Goal: Information Seeking & Learning: Learn about a topic

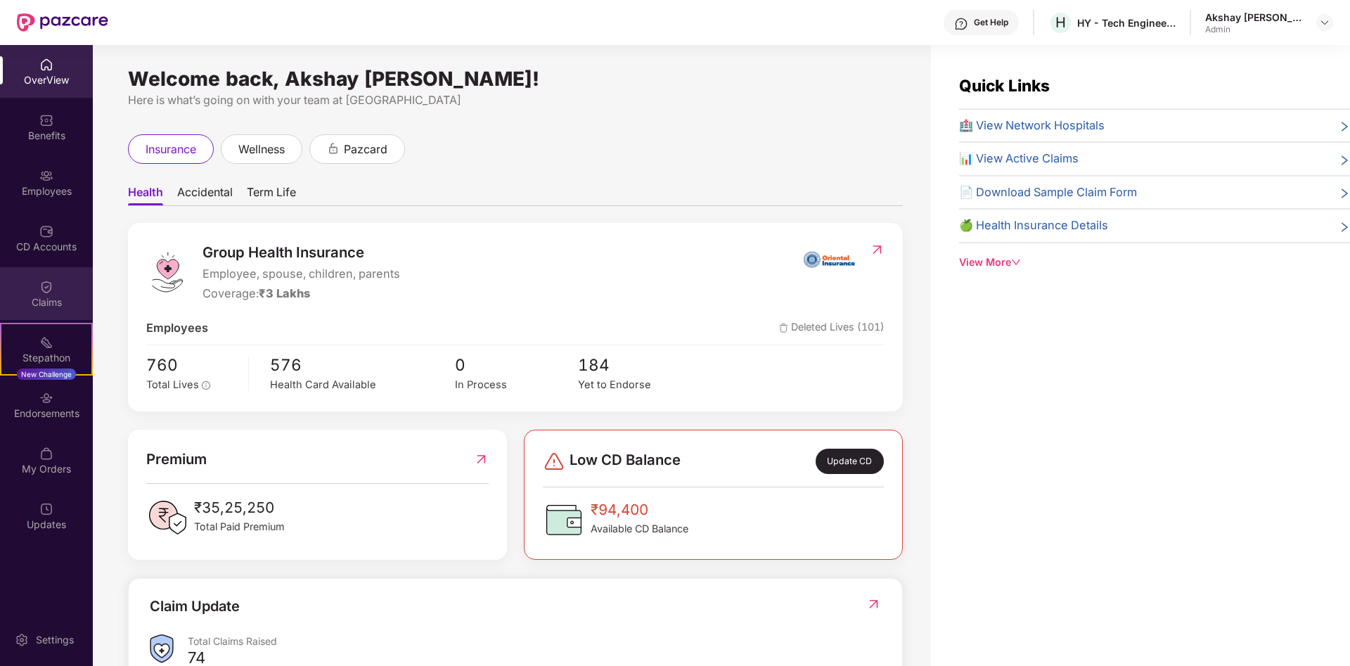
click at [52, 293] on img at bounding box center [46, 287] width 14 height 14
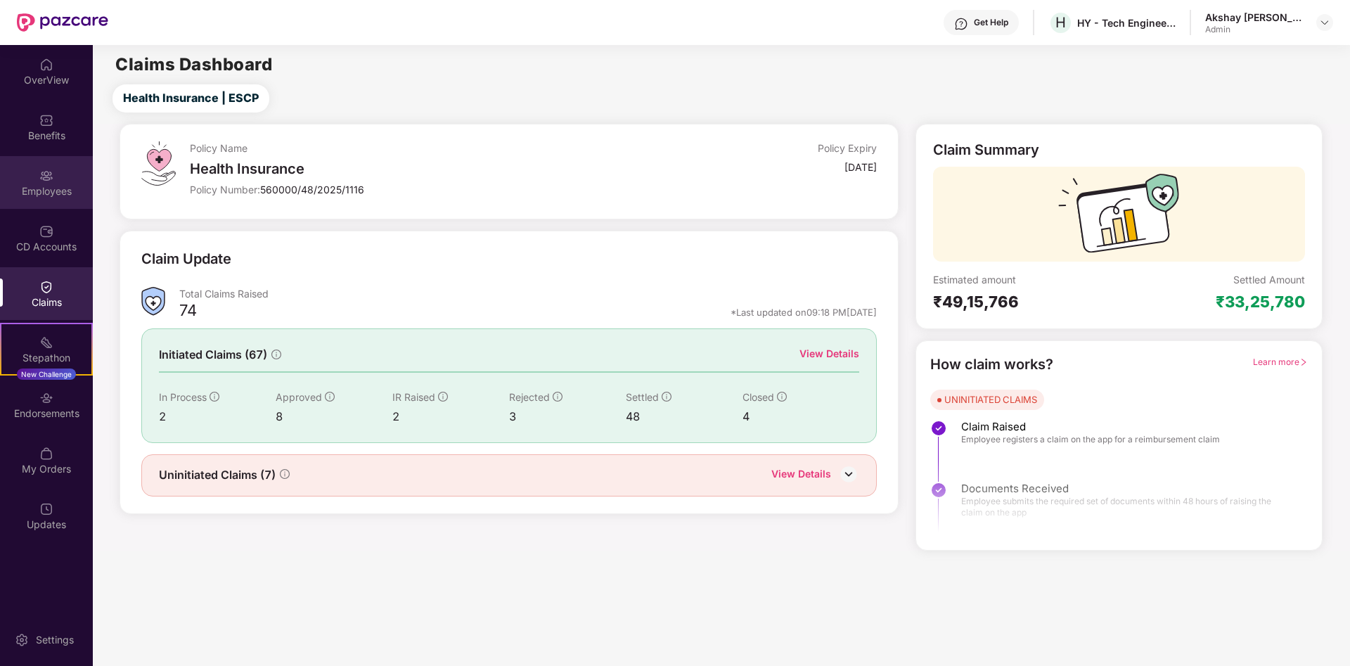
click at [39, 167] on div "Employees" at bounding box center [46, 182] width 93 height 53
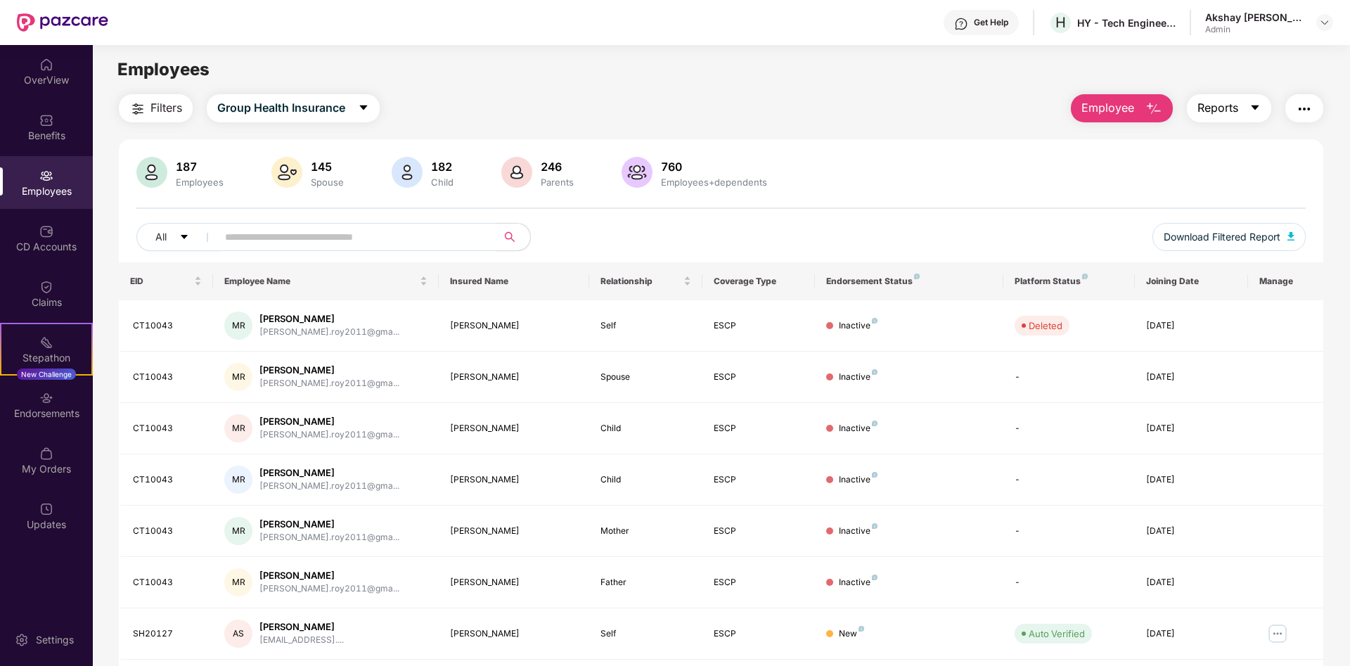
click at [1221, 112] on span "Reports" at bounding box center [1217, 108] width 41 height 18
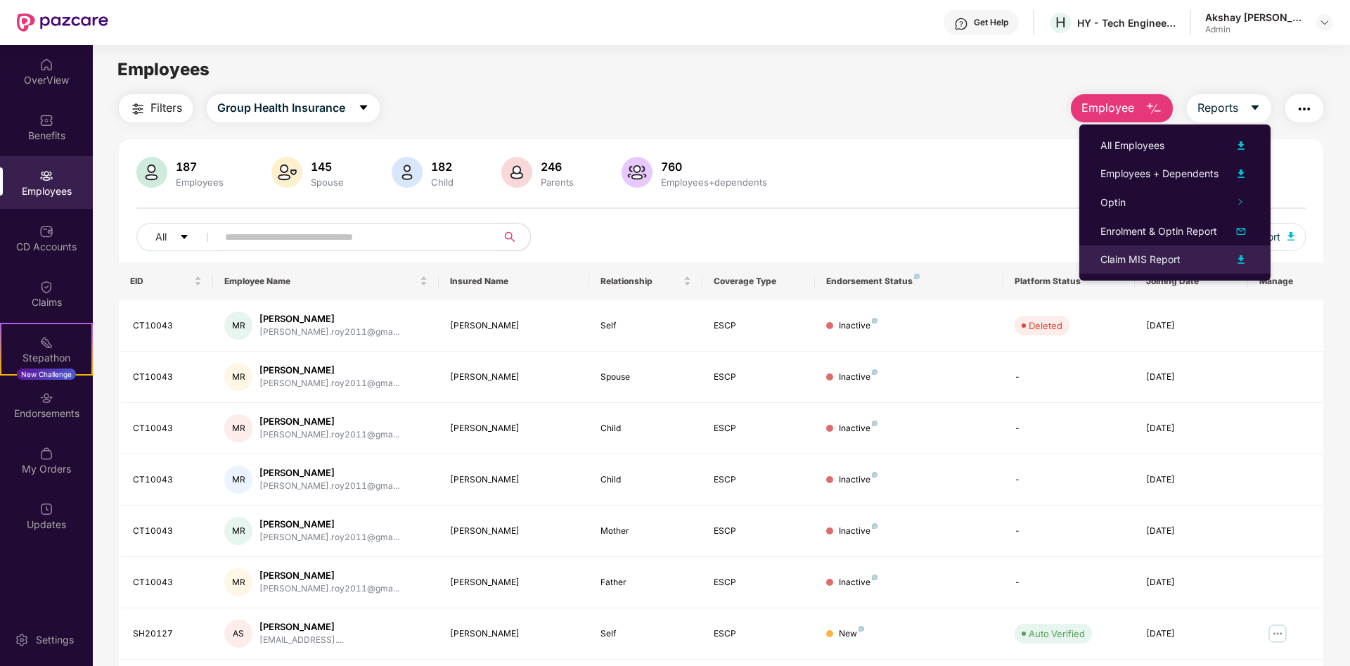
click at [1246, 259] on img at bounding box center [1240, 259] width 17 height 17
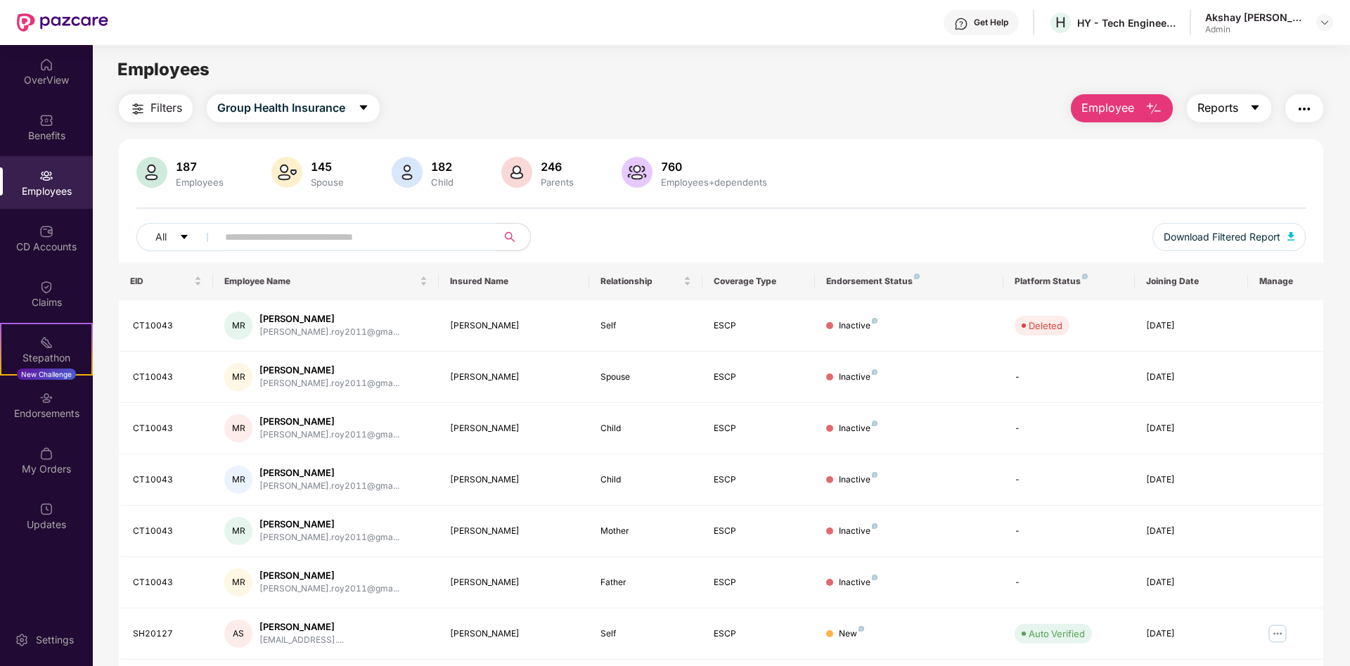
click at [1225, 107] on span "Reports" at bounding box center [1217, 108] width 41 height 18
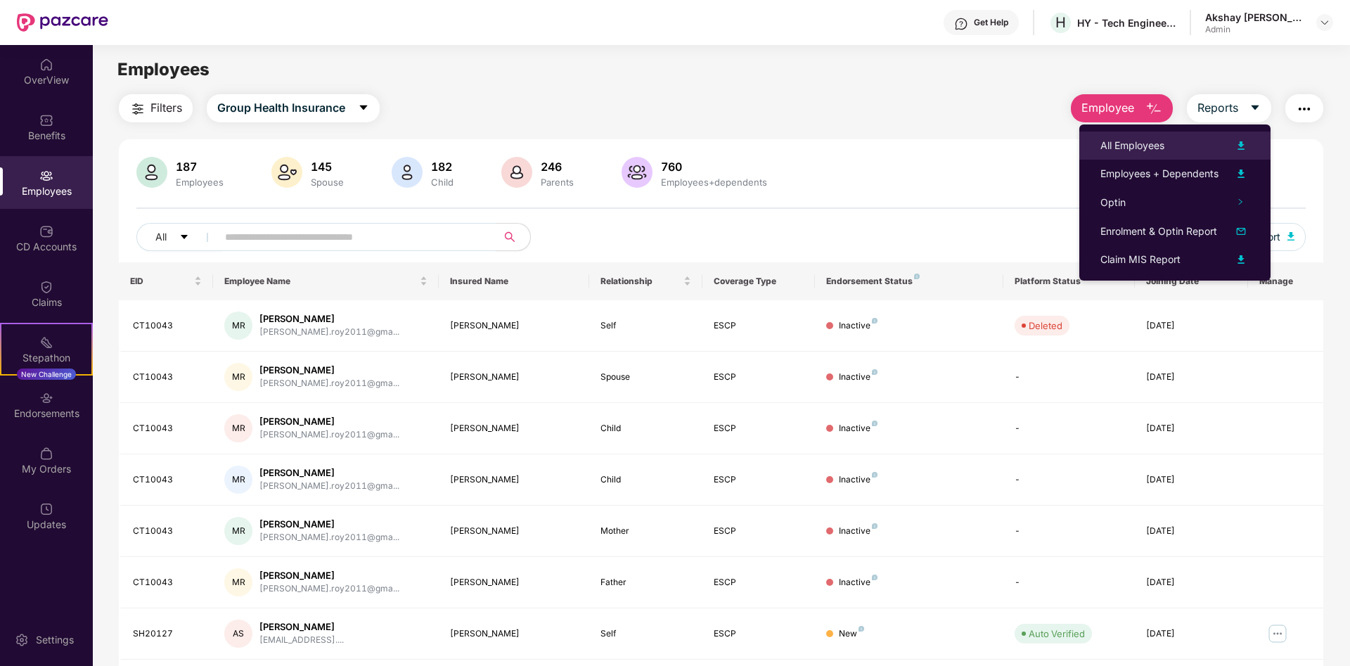
click at [1242, 143] on img at bounding box center [1240, 145] width 17 height 17
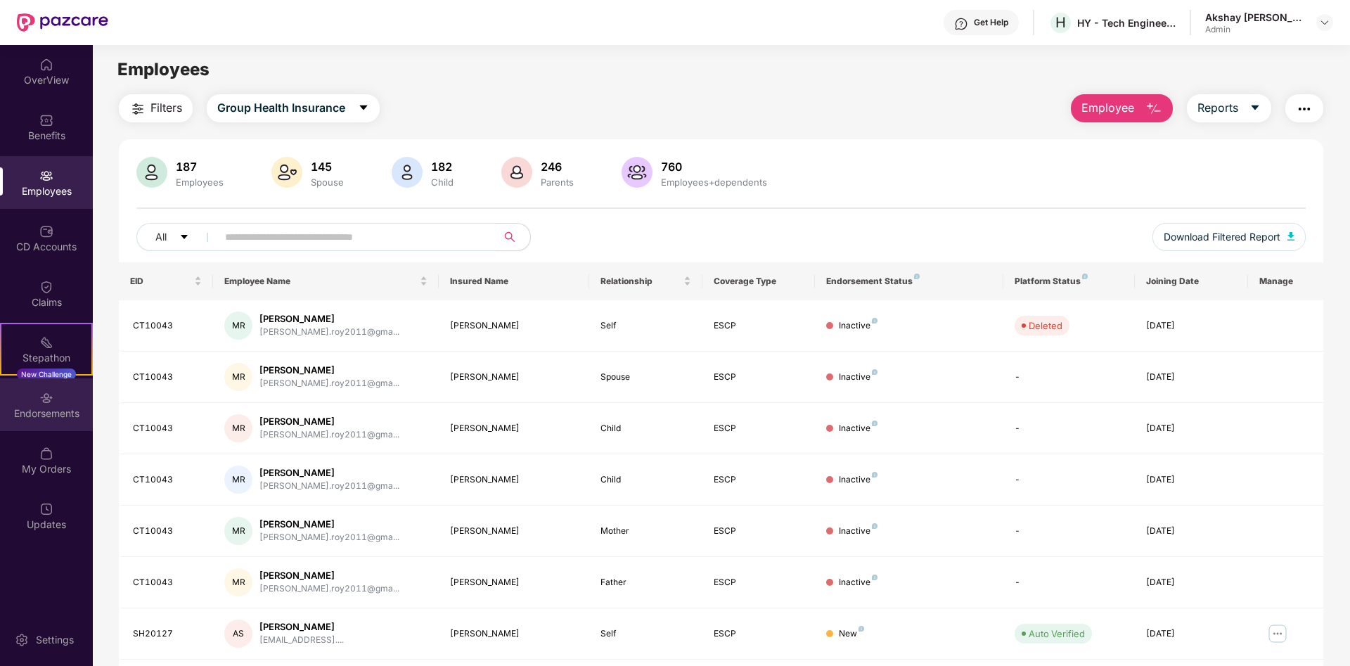
click at [46, 401] on img at bounding box center [46, 398] width 14 height 14
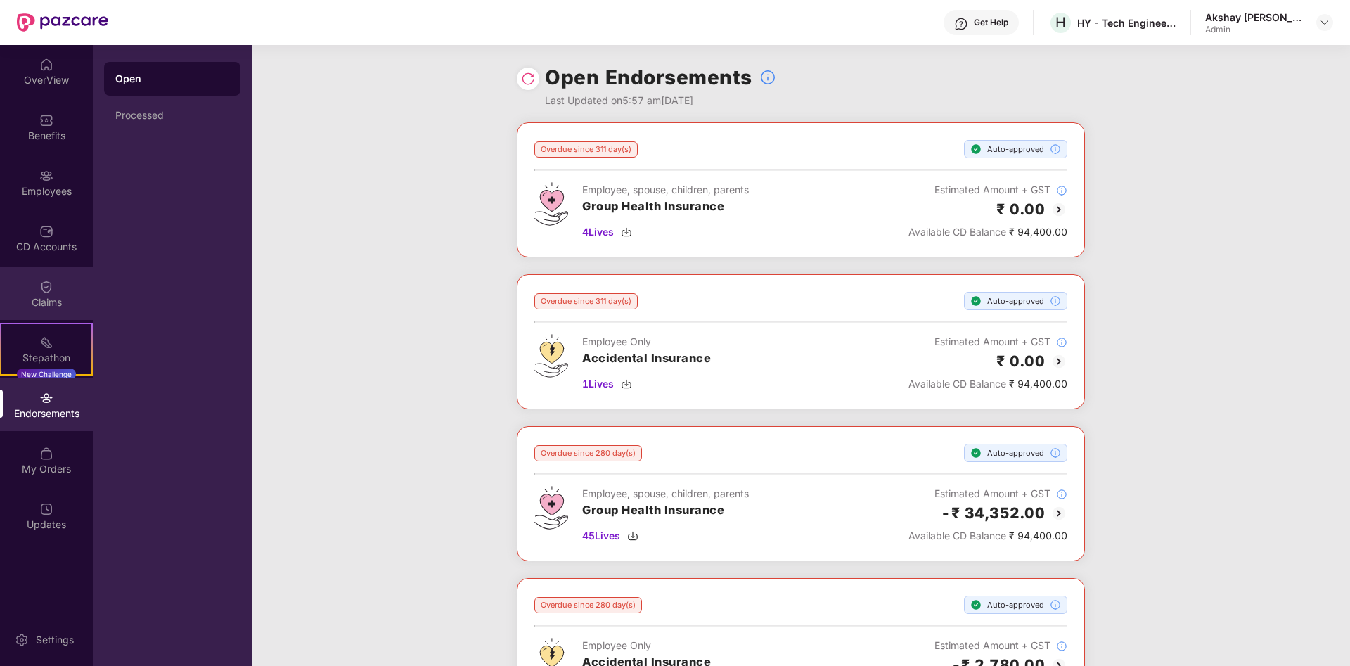
click at [61, 301] on div "Claims" at bounding box center [46, 302] width 93 height 14
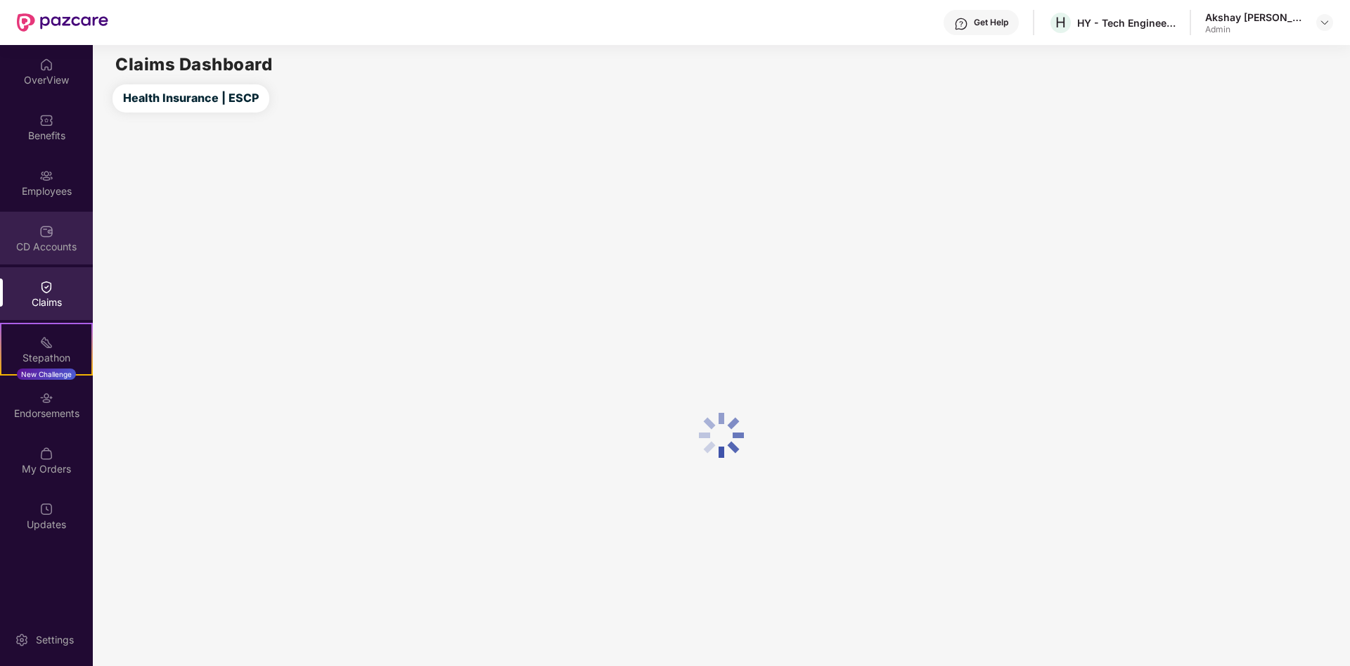
click at [51, 250] on div "CD Accounts" at bounding box center [46, 247] width 93 height 14
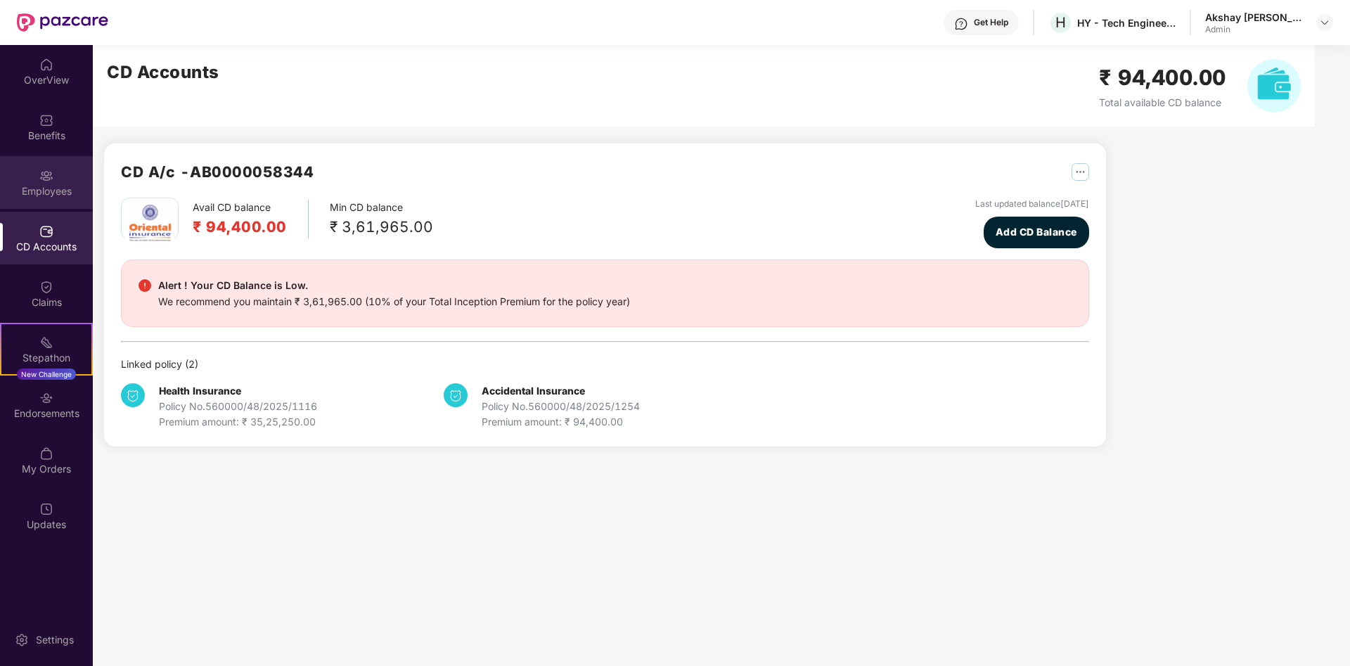
click at [52, 180] on img at bounding box center [46, 176] width 14 height 14
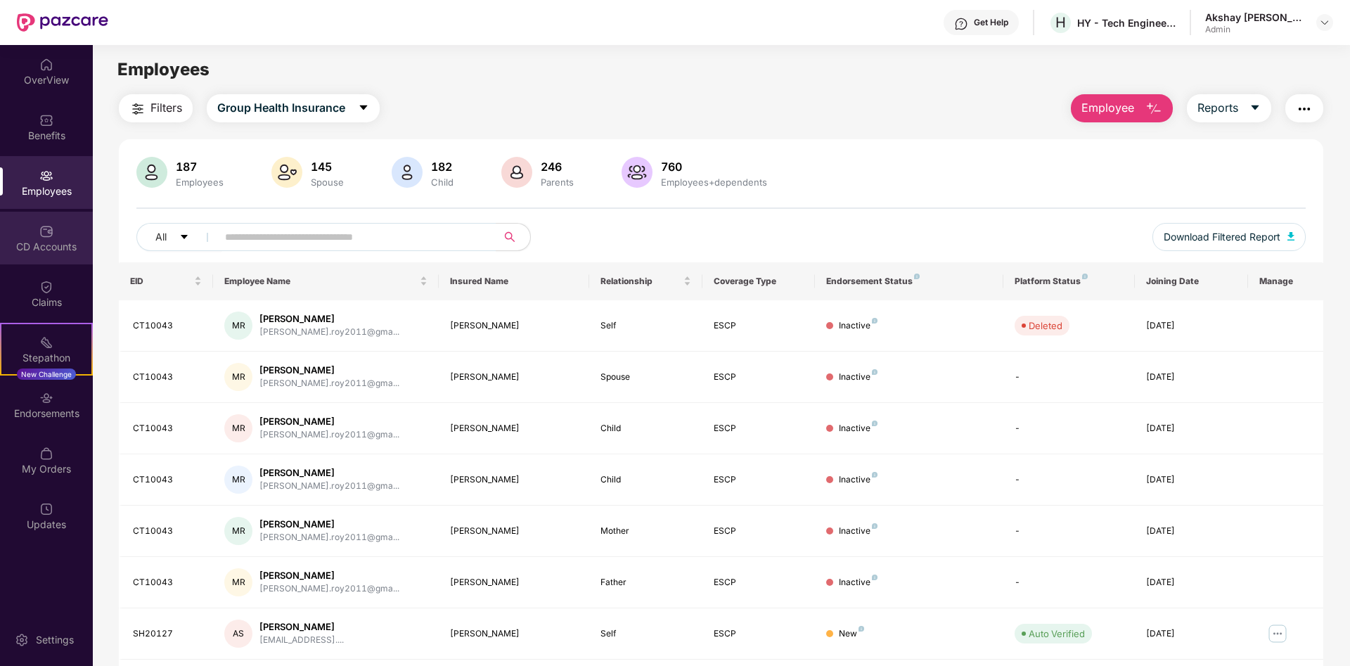
click at [49, 238] on img at bounding box center [46, 231] width 14 height 14
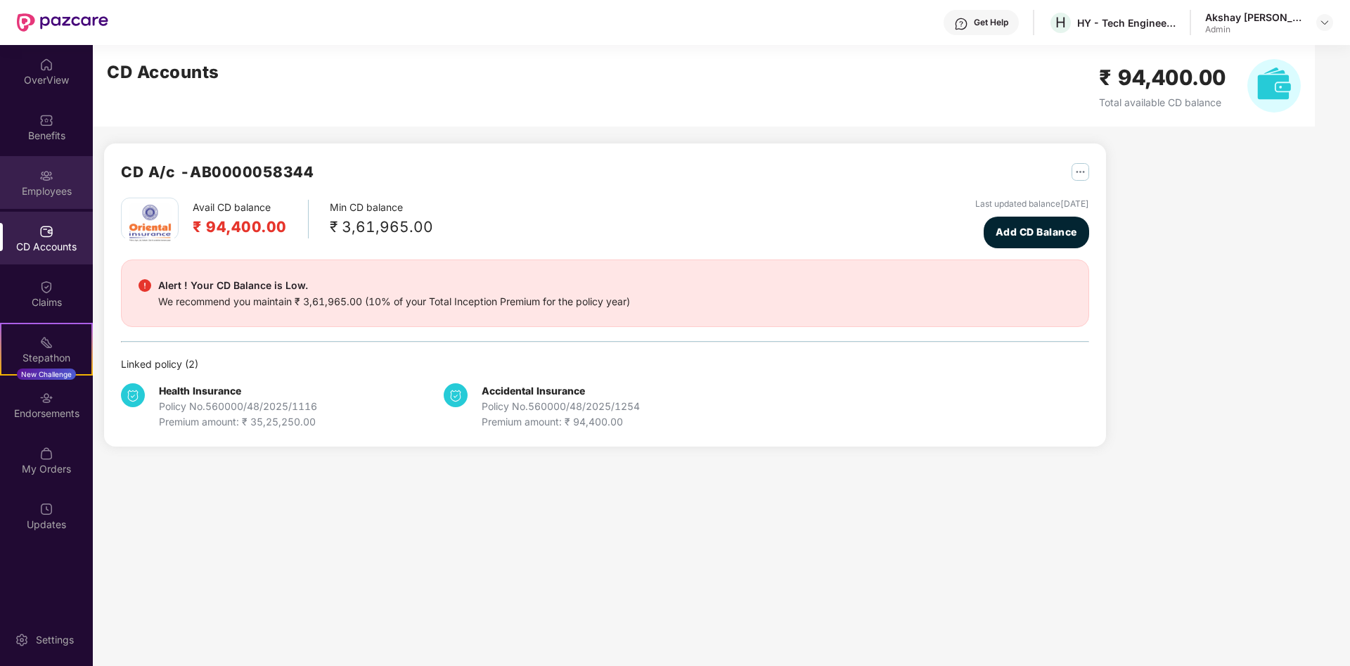
click at [49, 188] on div "Employees" at bounding box center [46, 191] width 93 height 14
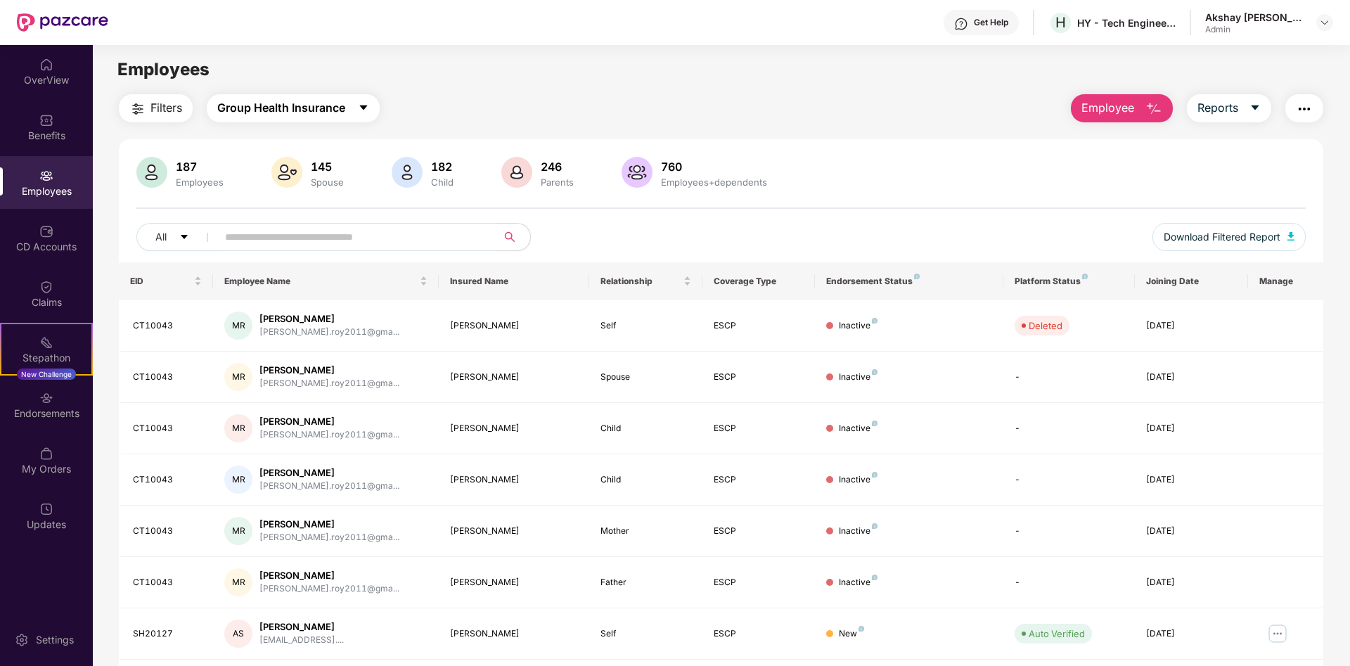
click at [285, 115] on span "Group Health Insurance" at bounding box center [281, 108] width 128 height 18
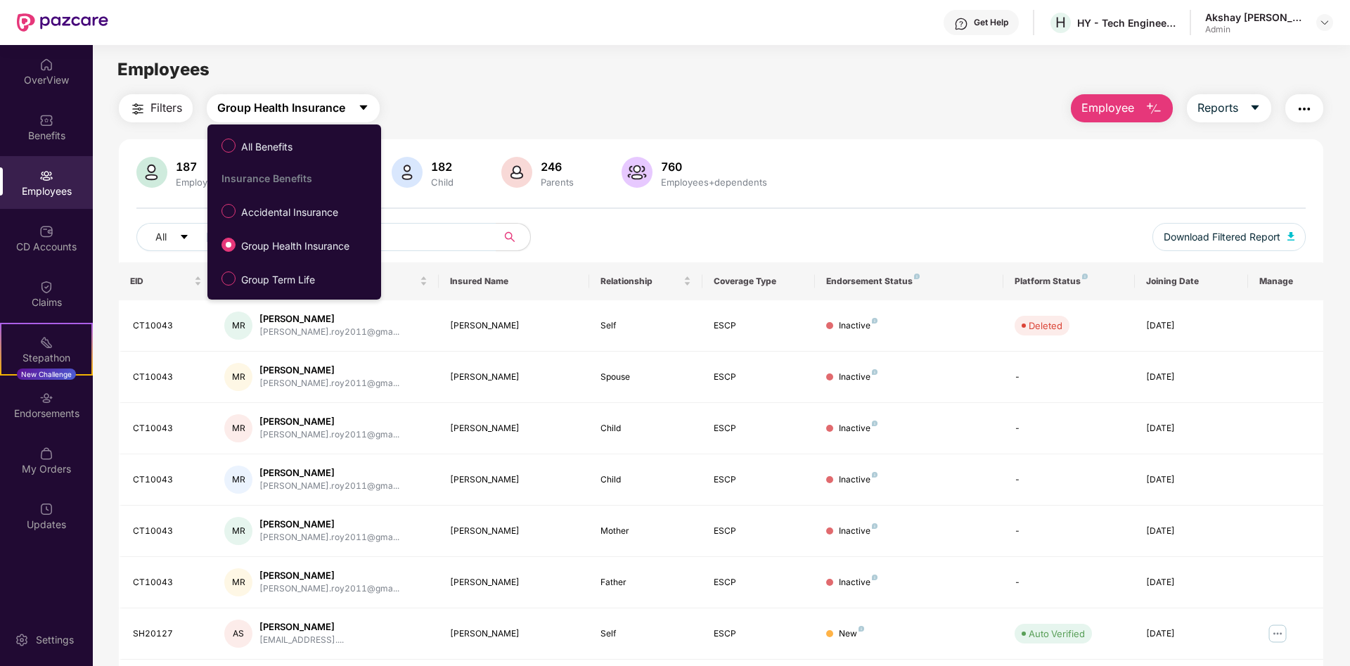
click at [285, 115] on span "Group Health Insurance" at bounding box center [281, 108] width 128 height 18
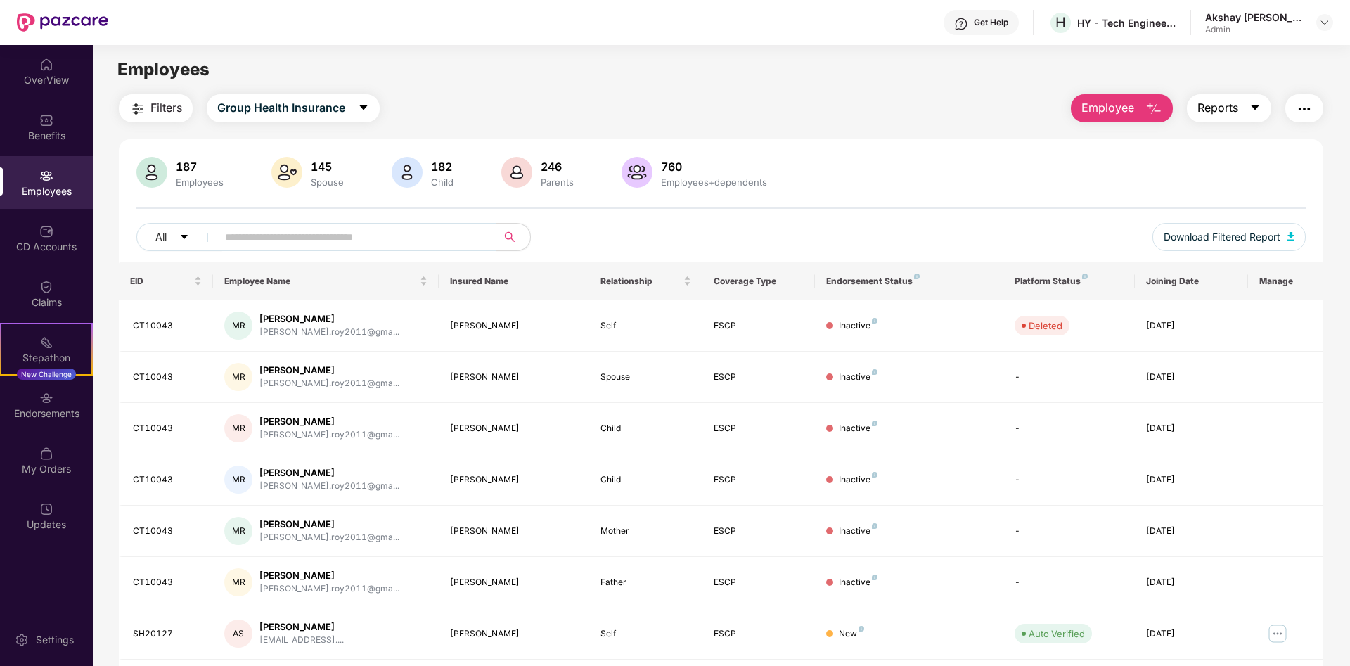
click at [1243, 117] on button "Reports" at bounding box center [1229, 108] width 84 height 28
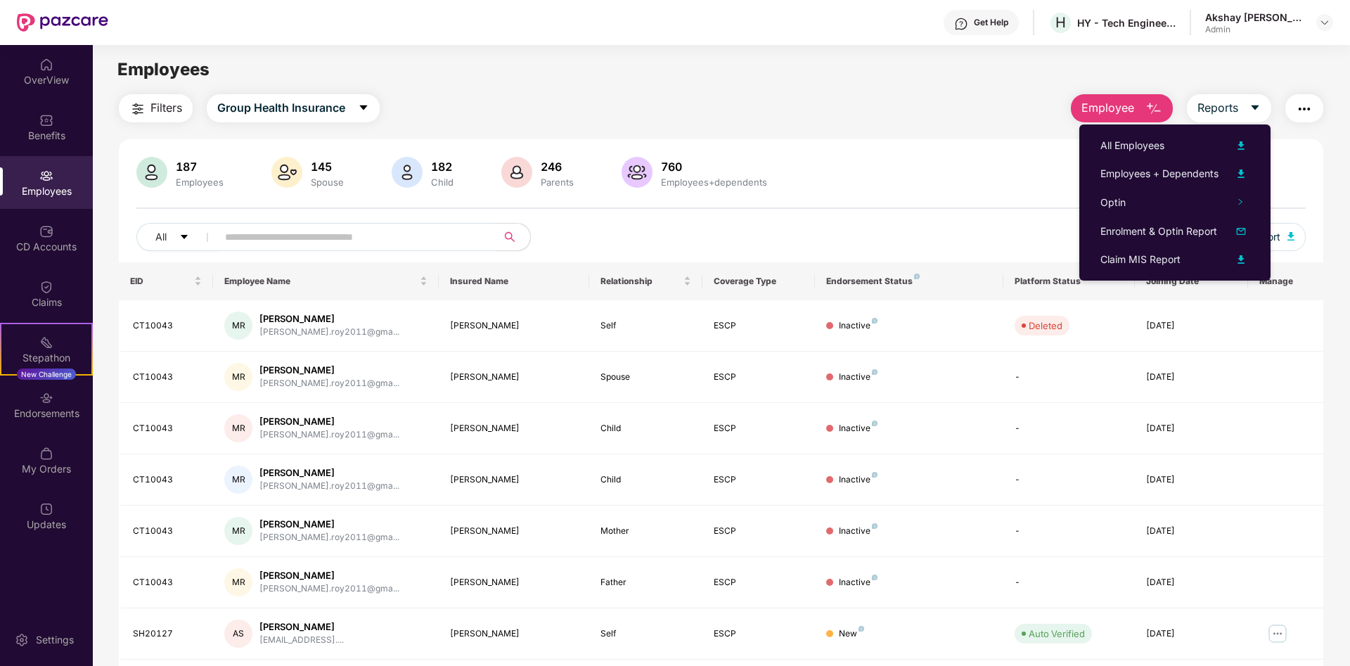
click at [824, 145] on div "187 Employees 145 Spouse 182 Child 246 Parents 760 Employees+dependents All Dow…" at bounding box center [721, 507] width 1204 height 737
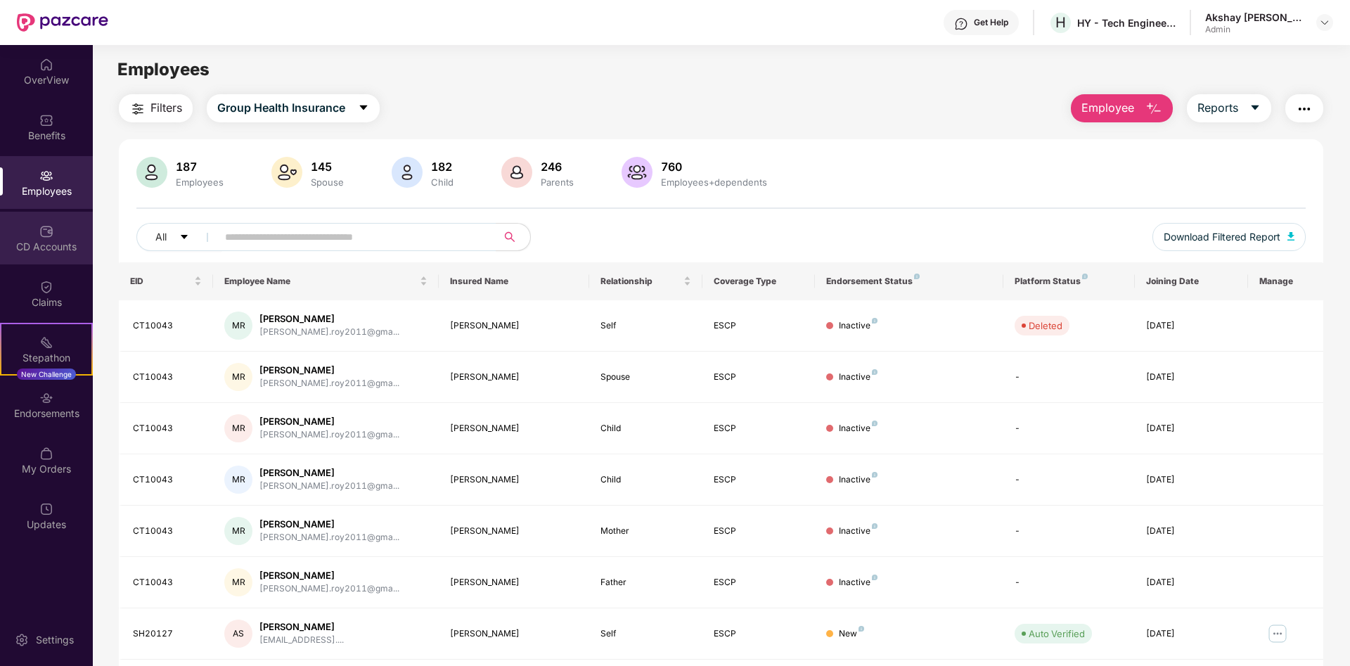
click at [52, 247] on div "CD Accounts" at bounding box center [46, 247] width 93 height 14
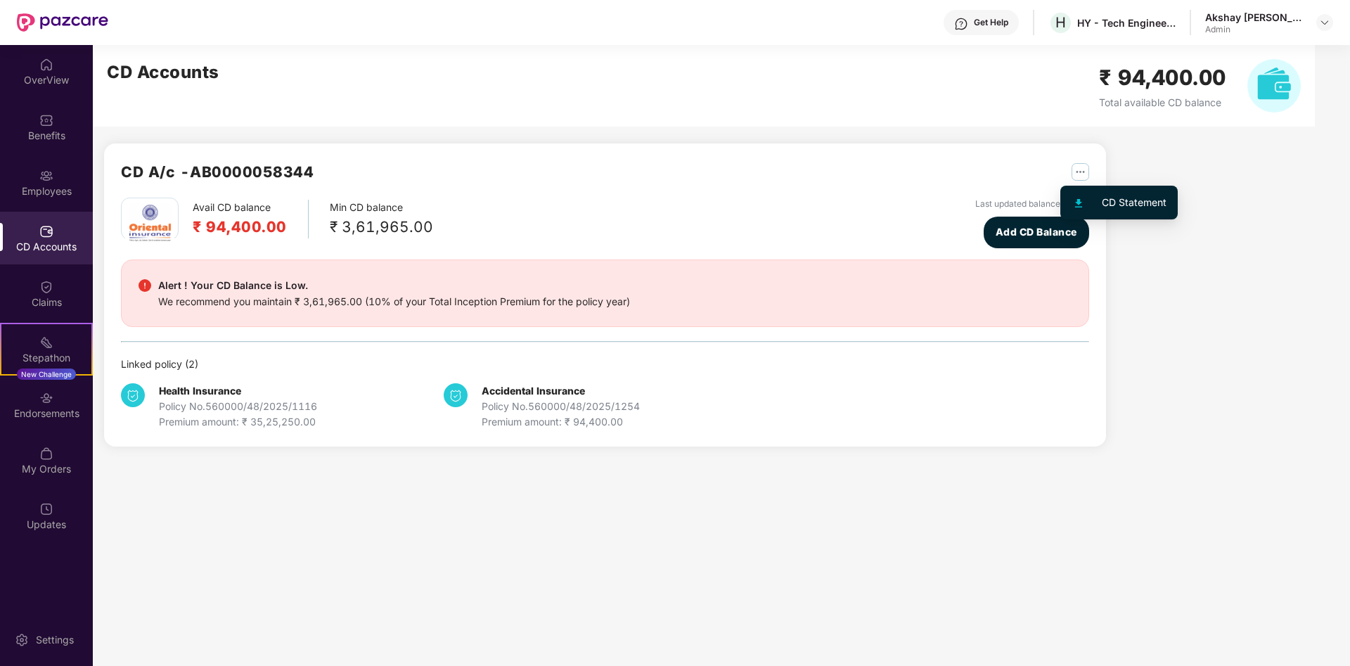
click at [1081, 169] on img "button" at bounding box center [1080, 172] width 18 height 18
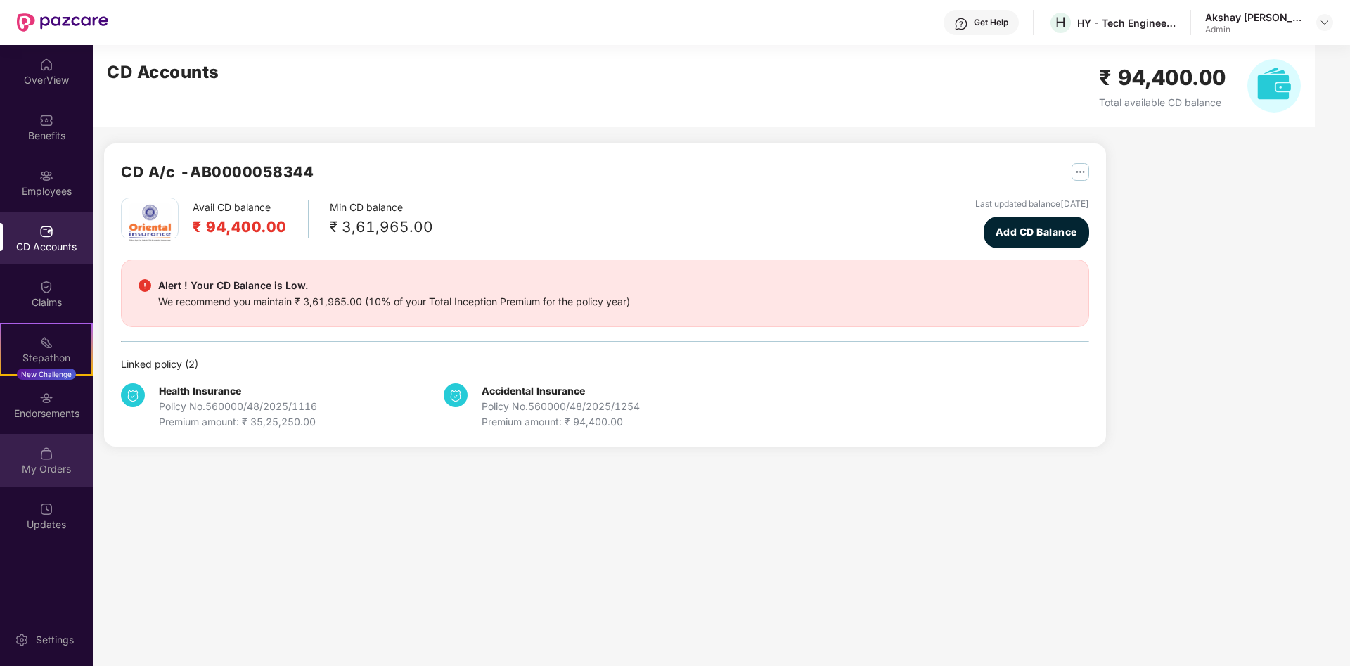
click at [53, 463] on div "My Orders" at bounding box center [46, 469] width 93 height 14
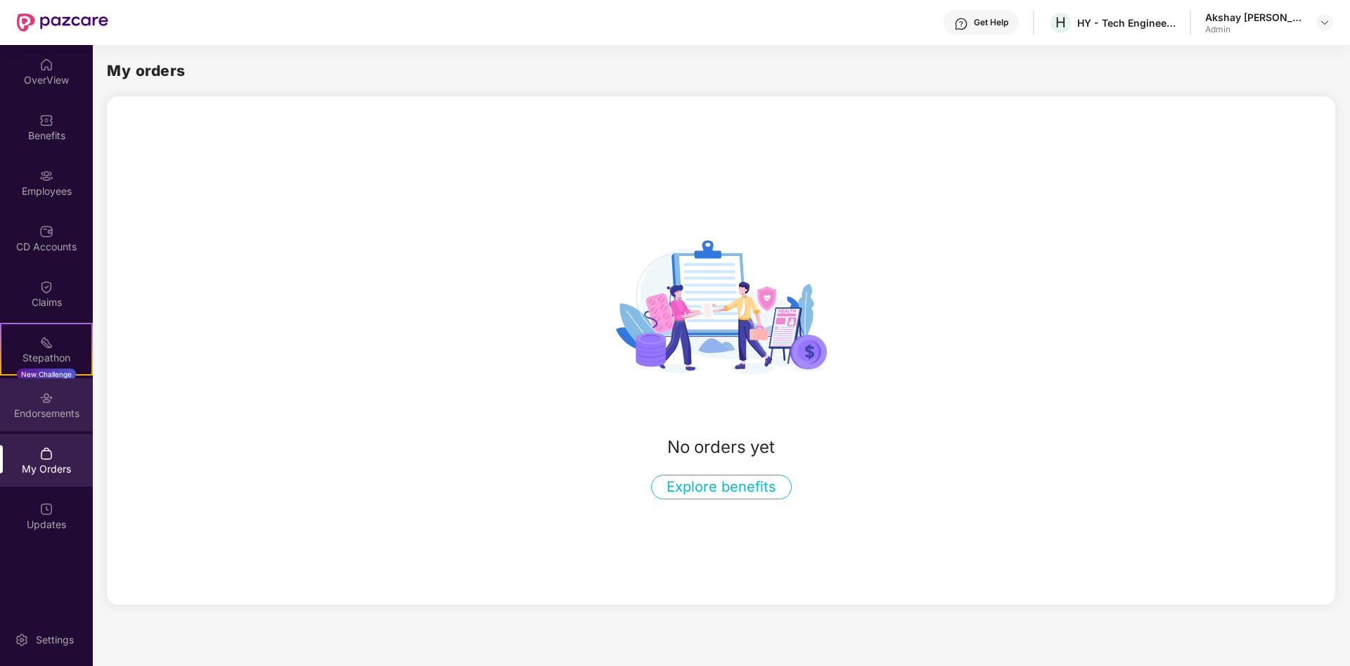
click at [44, 407] on div "Endorsements" at bounding box center [46, 413] width 93 height 14
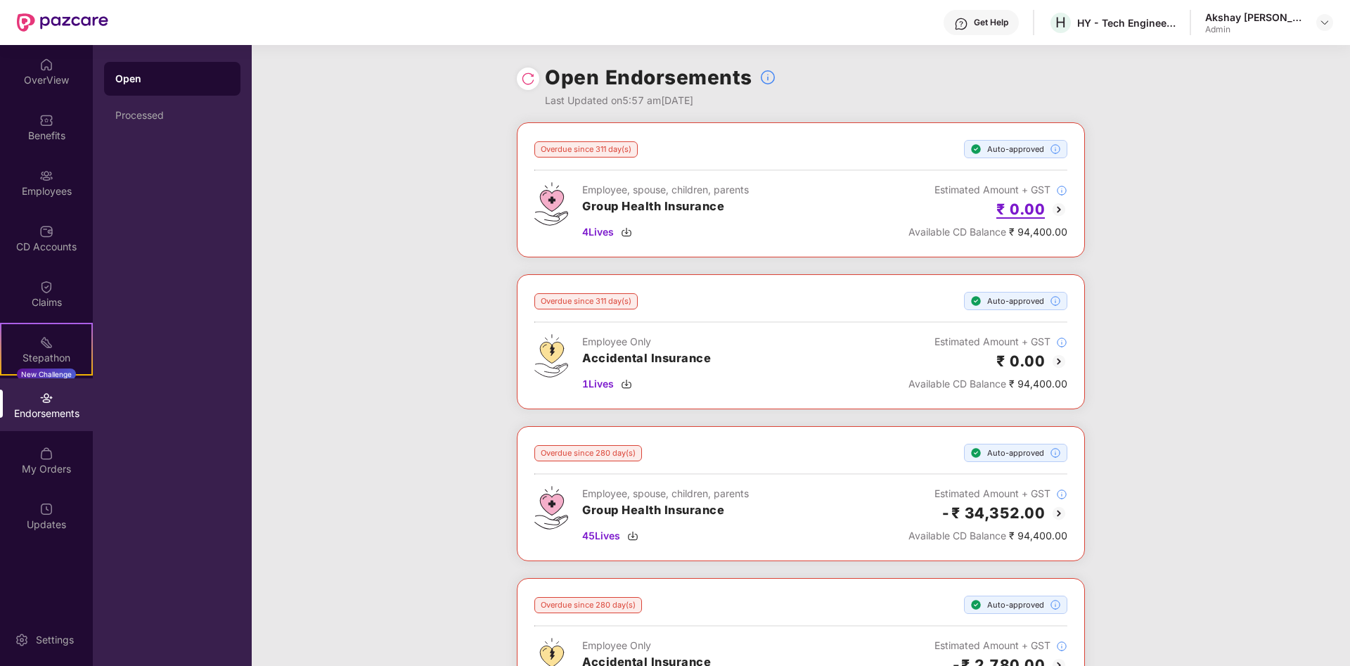
click at [1015, 212] on h2 "₹ 0.00" at bounding box center [1020, 209] width 49 height 23
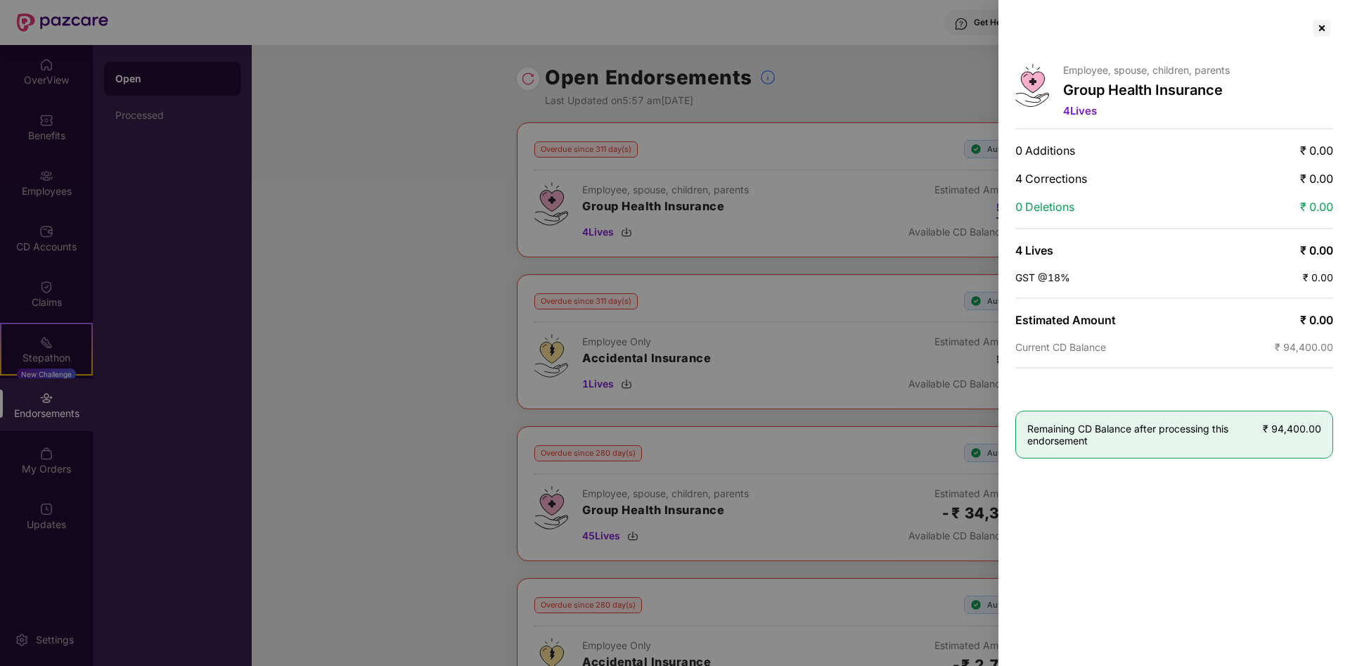
click at [1015, 212] on span "0 Deletions" at bounding box center [1044, 207] width 59 height 14
click at [1000, 225] on div "Employee, spouse, children, parents Group Health Insurance 4 Lives 0 Additions …" at bounding box center [1174, 333] width 352 height 666
click at [1316, 20] on div at bounding box center [1321, 28] width 22 height 22
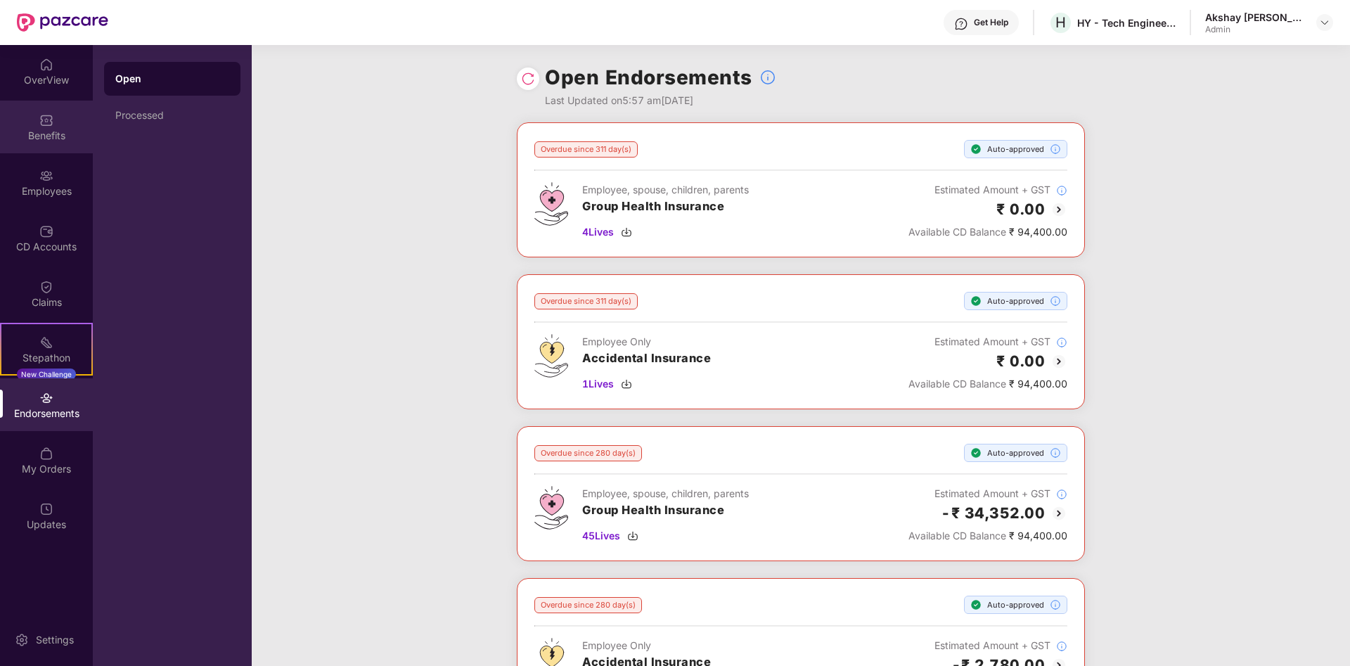
click at [44, 133] on div "Benefits" at bounding box center [46, 136] width 93 height 14
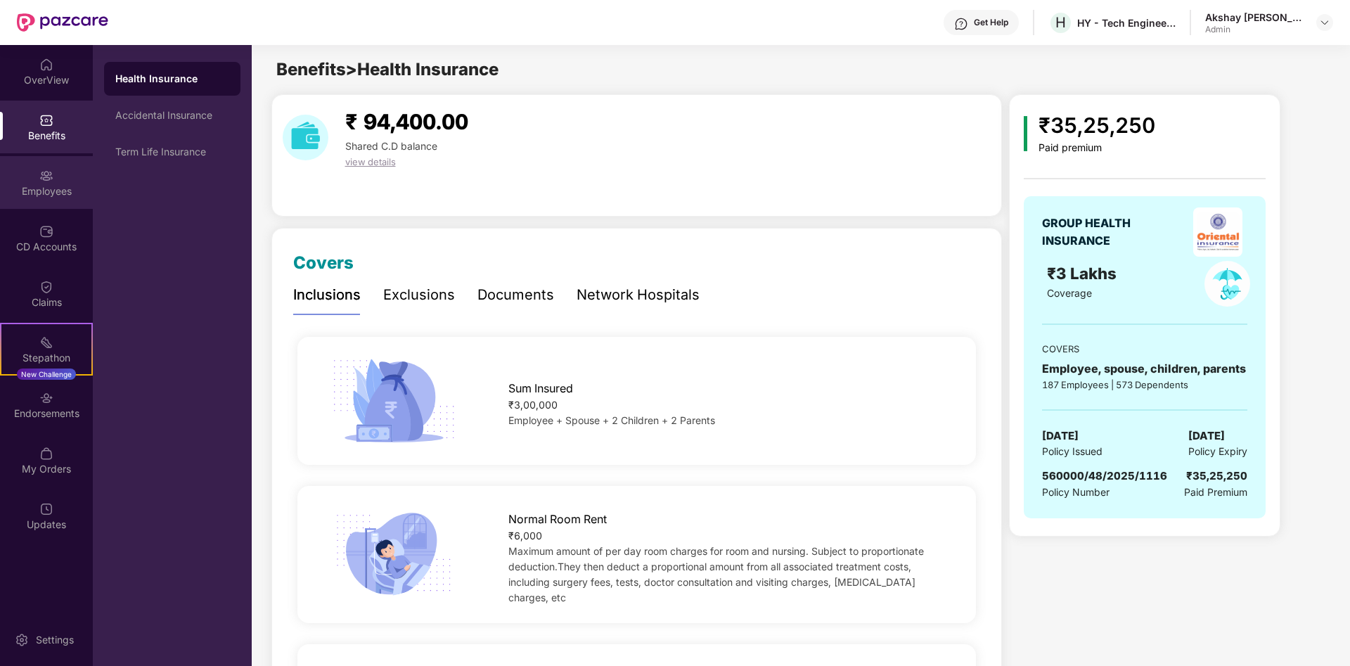
click at [62, 193] on div "Employees" at bounding box center [46, 191] width 93 height 14
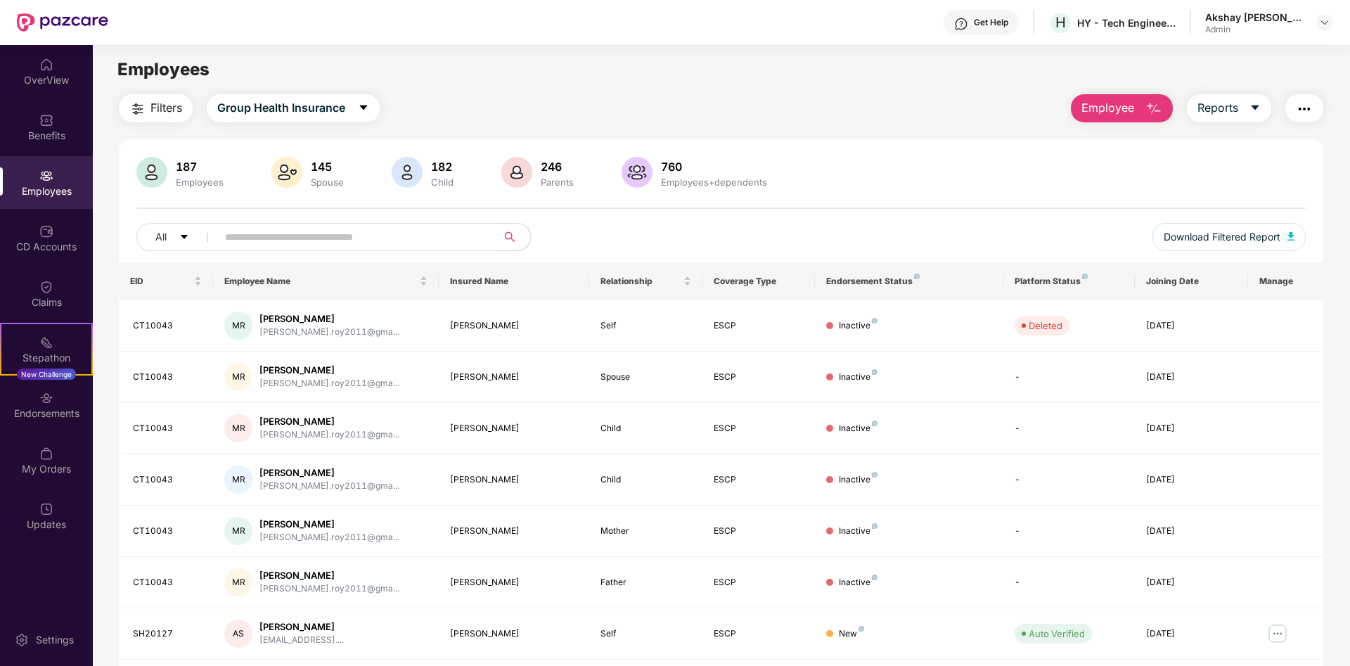
click at [77, 10] on div at bounding box center [62, 22] width 91 height 45
click at [70, 24] on img at bounding box center [62, 22] width 91 height 18
click at [54, 77] on div "OverView" at bounding box center [46, 80] width 93 height 14
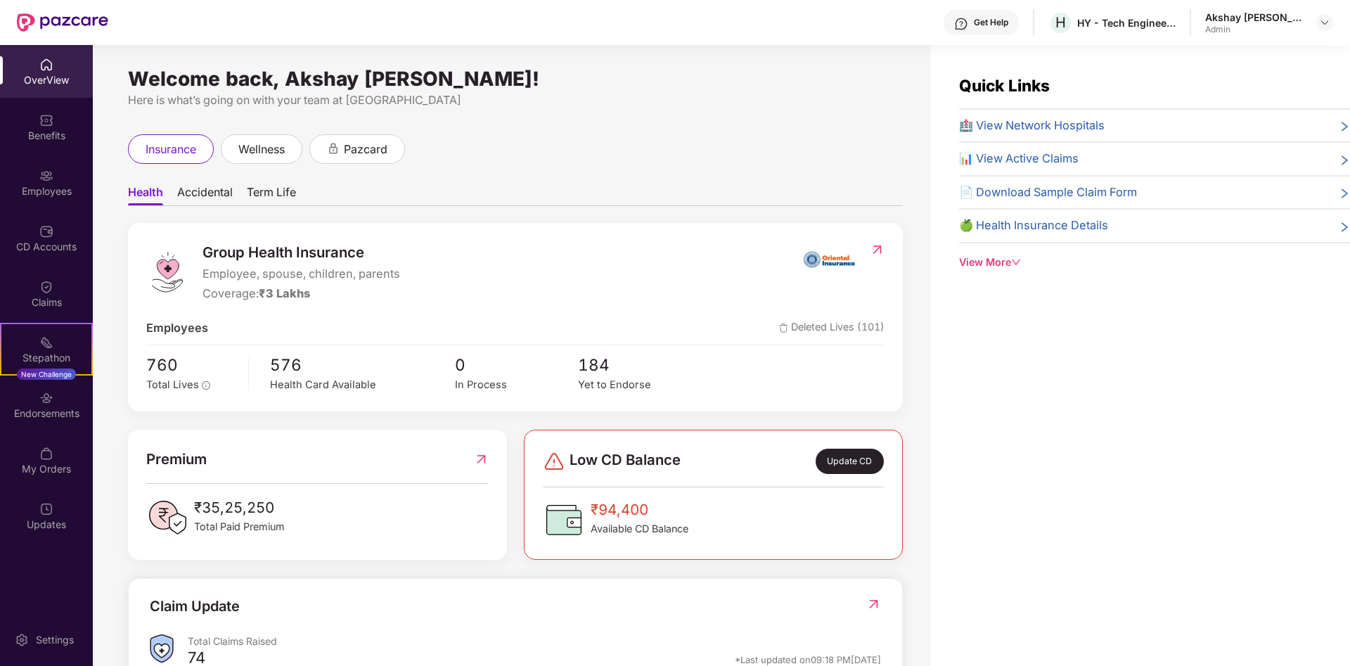
click at [1313, 19] on div "Akshay [PERSON_NAME] Admin" at bounding box center [1269, 23] width 128 height 25
click at [1327, 23] on img at bounding box center [1324, 22] width 11 height 11
click at [1154, 23] on div "HY - Tech Engineers Limited" at bounding box center [1126, 22] width 98 height 13
click at [877, 255] on img at bounding box center [877, 250] width 15 height 14
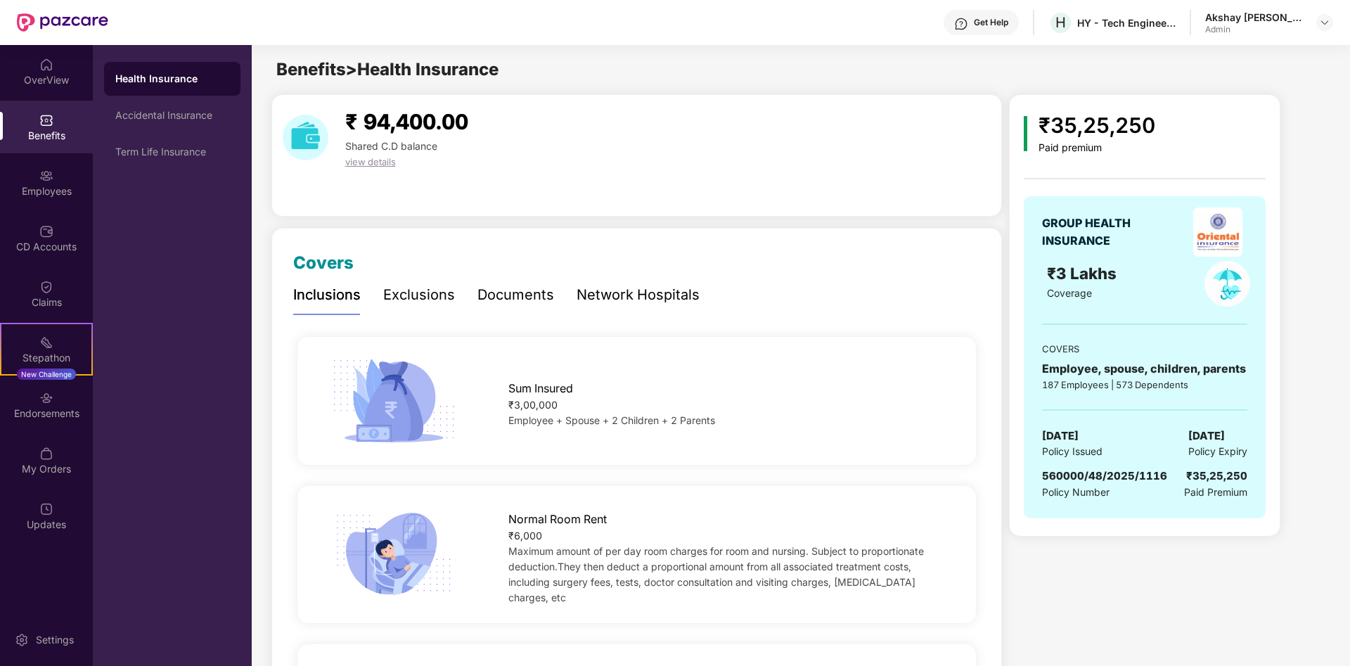
click at [527, 291] on div "Documents" at bounding box center [515, 295] width 77 height 22
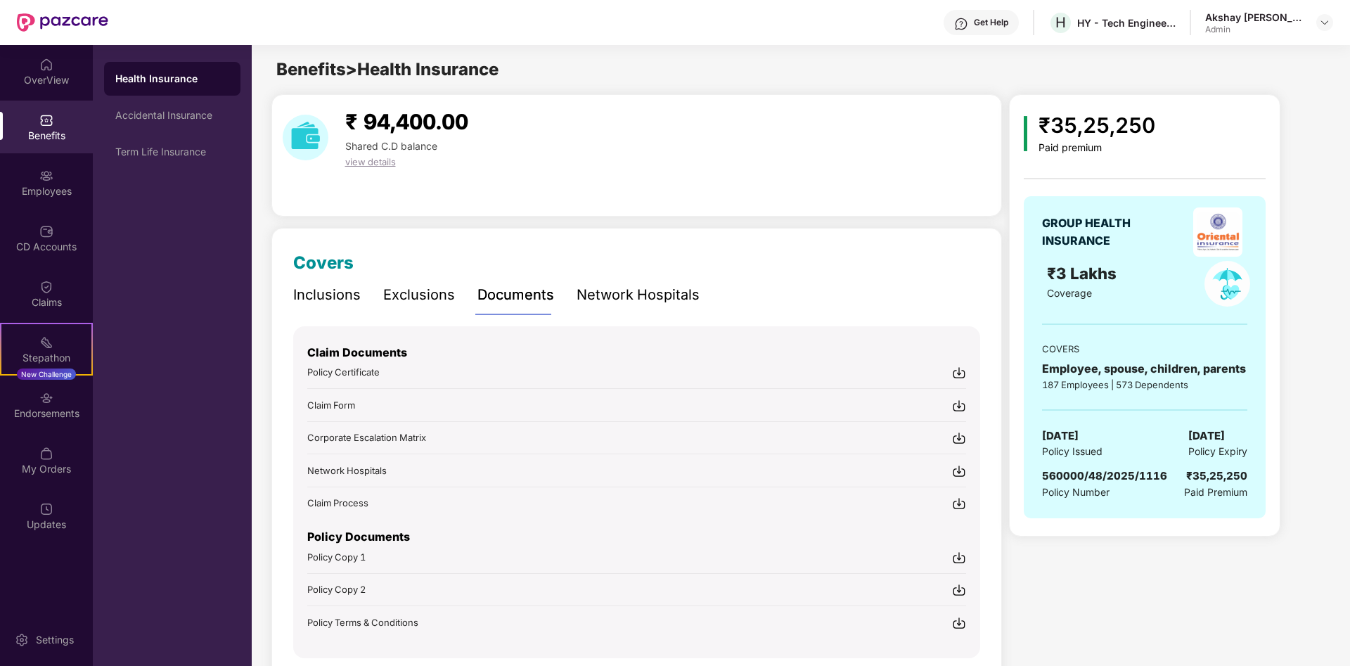
click at [960, 558] on img at bounding box center [959, 557] width 14 height 14
click at [955, 591] on img at bounding box center [959, 590] width 14 height 14
click at [954, 621] on img at bounding box center [959, 623] width 14 height 14
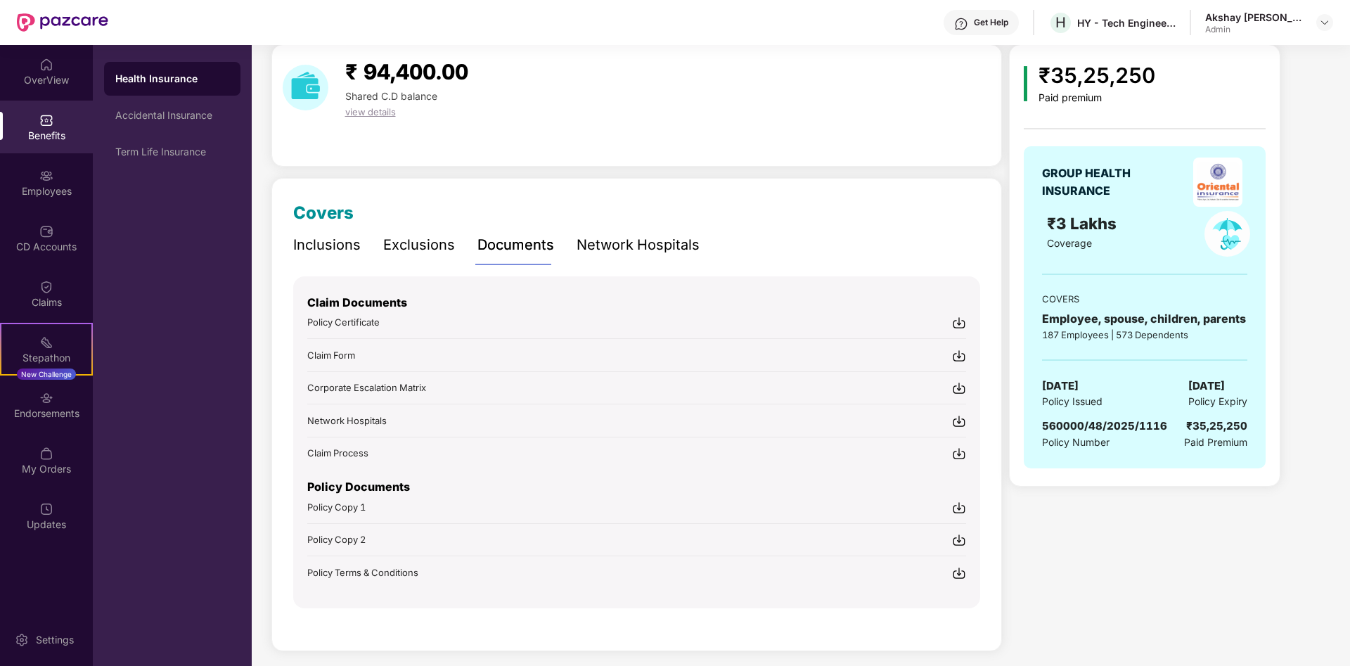
scroll to position [59, 0]
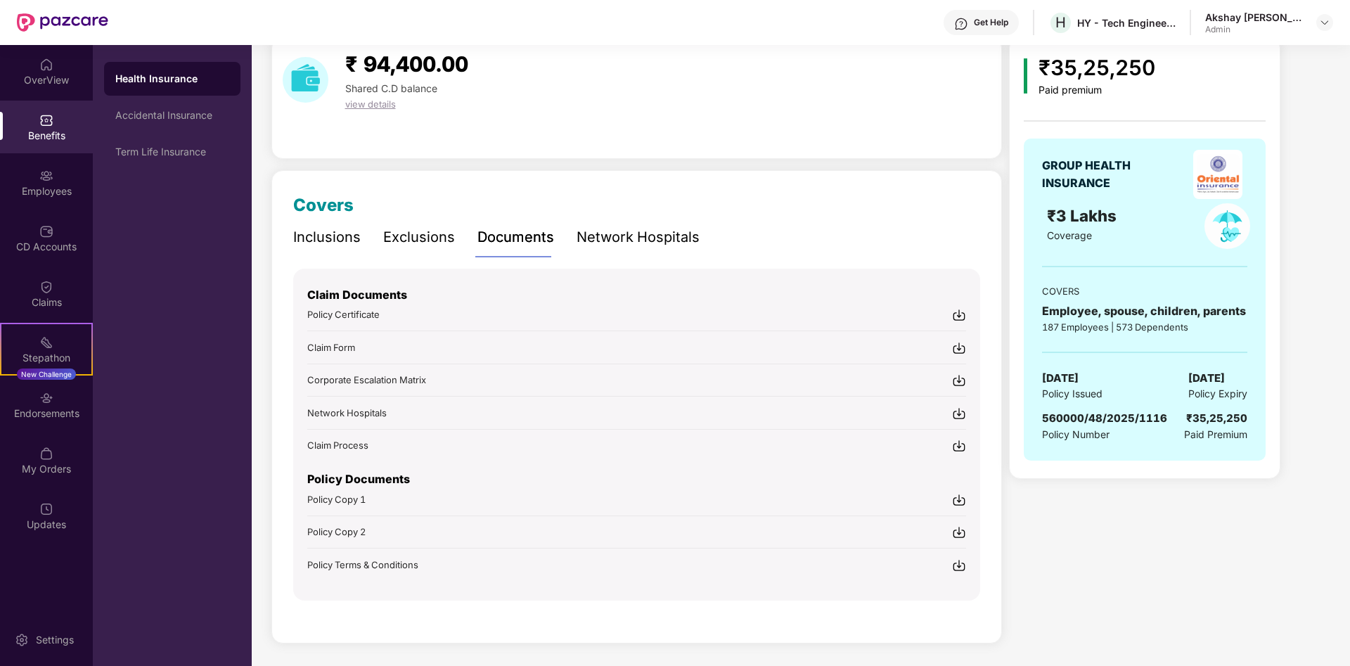
click at [958, 313] on img at bounding box center [959, 315] width 14 height 14
click at [37, 204] on div "Employees" at bounding box center [46, 182] width 93 height 53
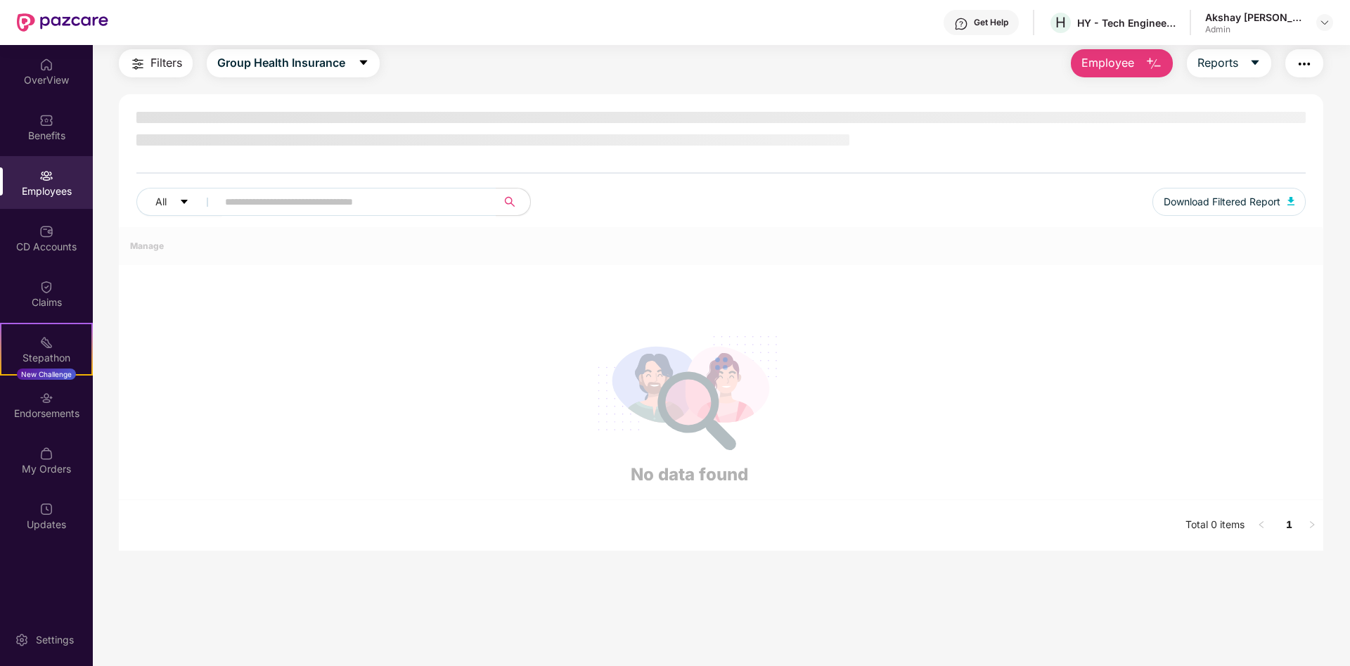
scroll to position [45, 0]
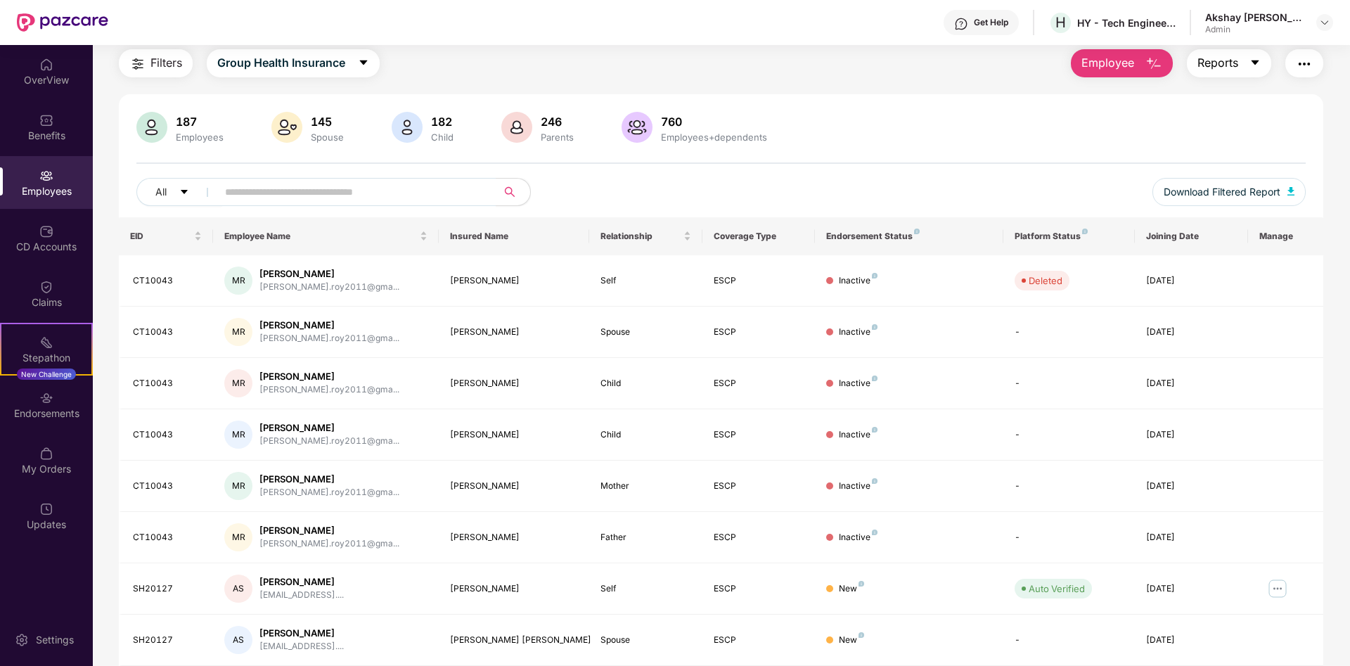
click at [1221, 65] on span "Reports" at bounding box center [1217, 63] width 41 height 18
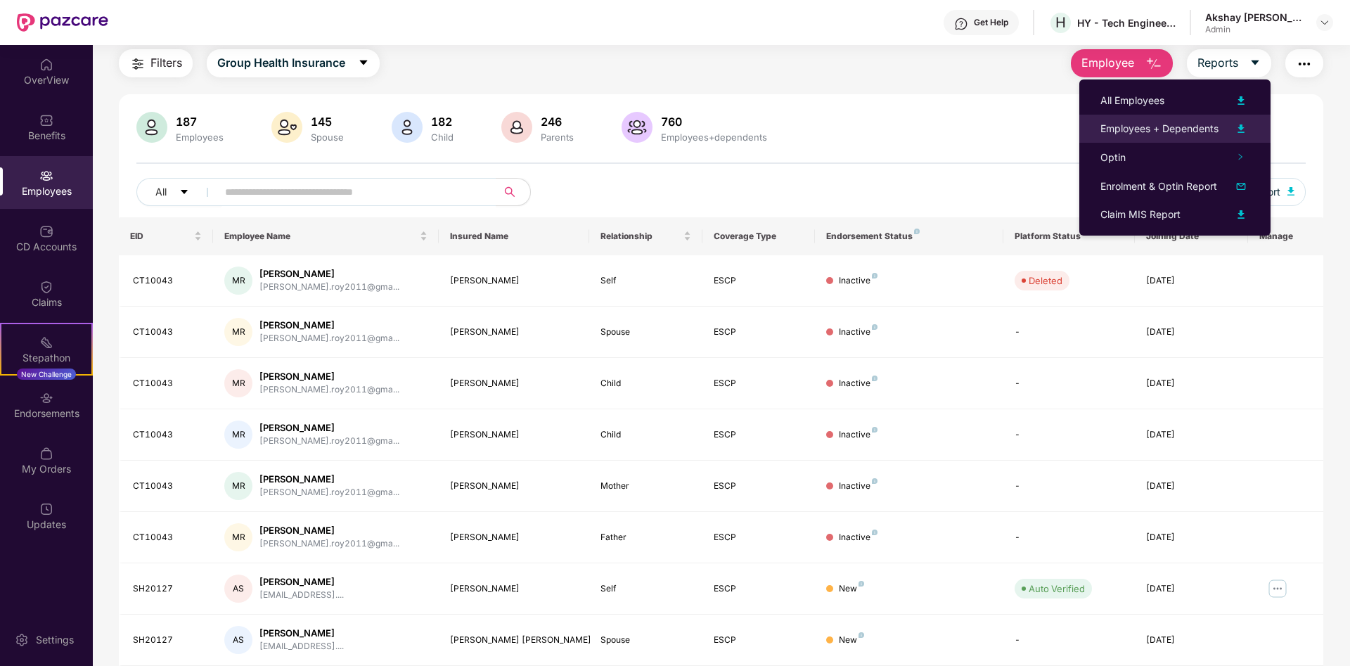
click at [1244, 128] on img at bounding box center [1240, 128] width 17 height 17
